Goal: Navigation & Orientation: Find specific page/section

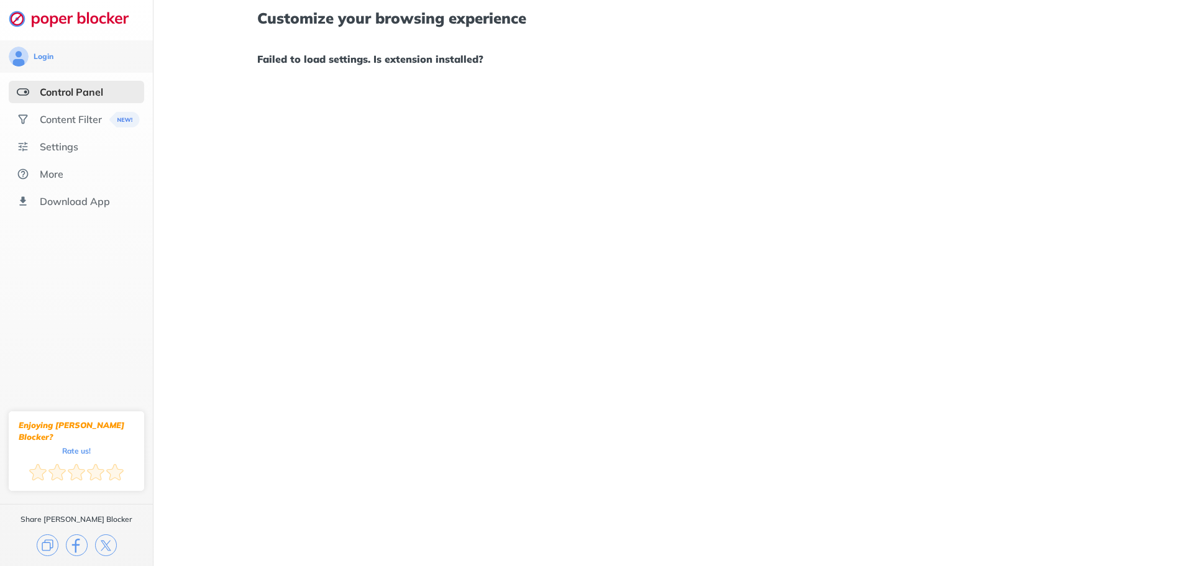
click at [80, 86] on div "Control Panel" at bounding box center [71, 92] width 63 height 12
click at [78, 91] on div "Control Panel" at bounding box center [71, 92] width 63 height 12
click at [70, 104] on ul "Control Panel Content Filter Settings More Download App" at bounding box center [76, 147] width 153 height 132
click at [71, 117] on div "Content Filter" at bounding box center [71, 119] width 62 height 12
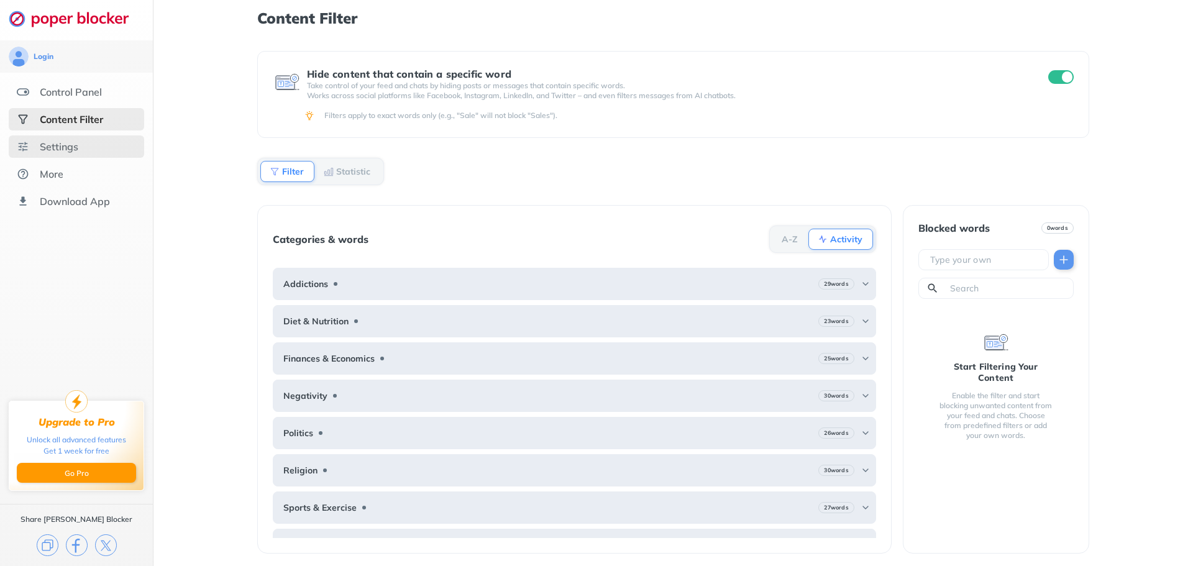
click at [64, 144] on div "Settings" at bounding box center [59, 146] width 39 height 12
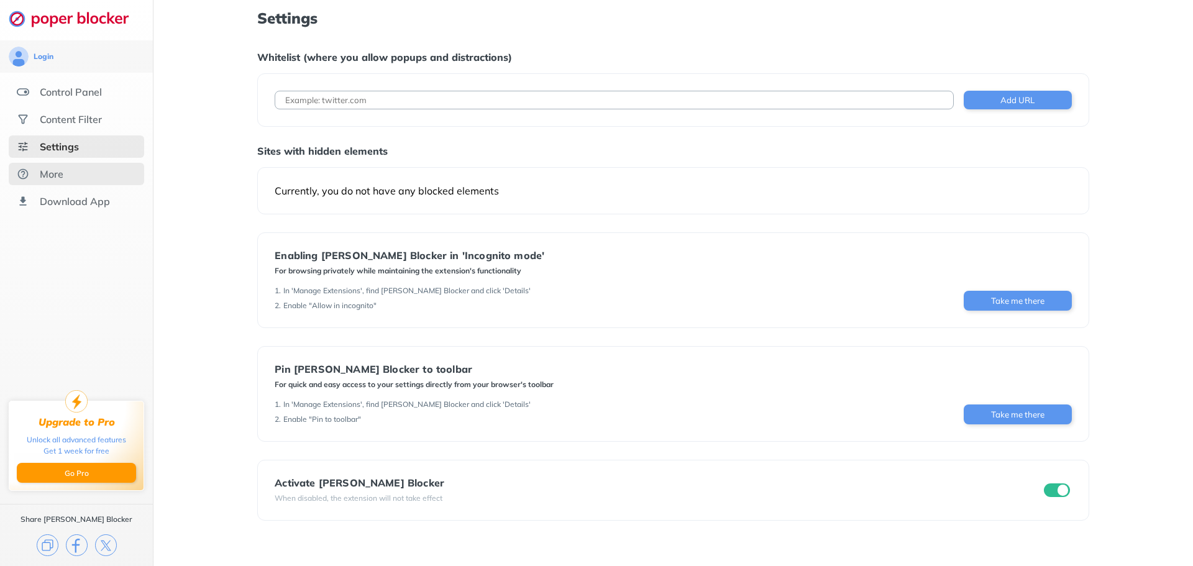
click at [75, 179] on div "More" at bounding box center [76, 174] width 135 height 22
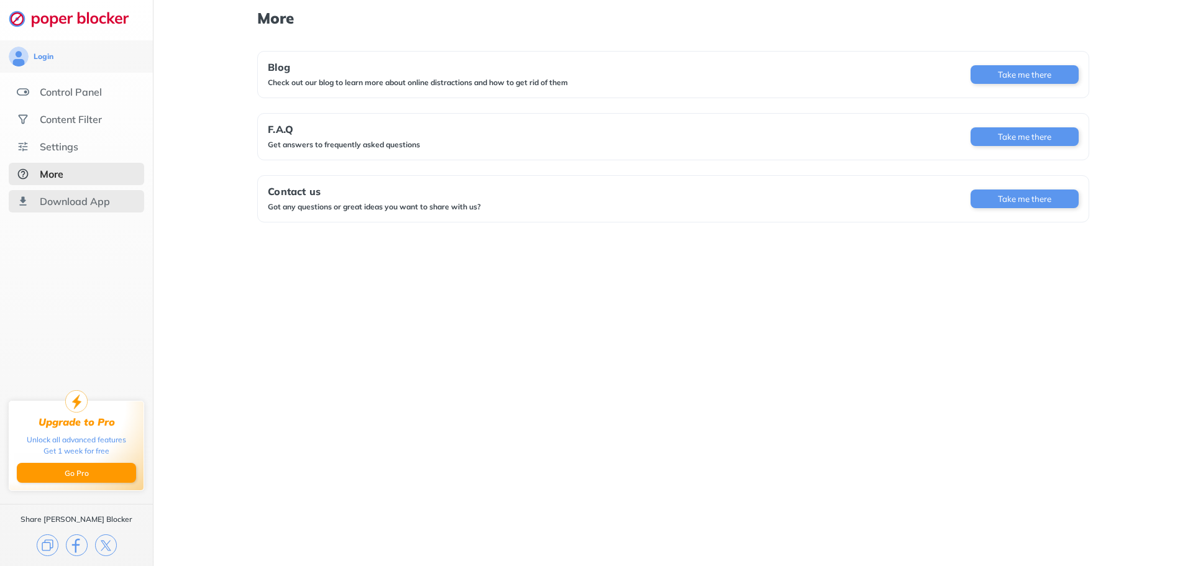
click at [61, 208] on div "Download App" at bounding box center [76, 201] width 135 height 22
